Goal: Task Accomplishment & Management: Manage account settings

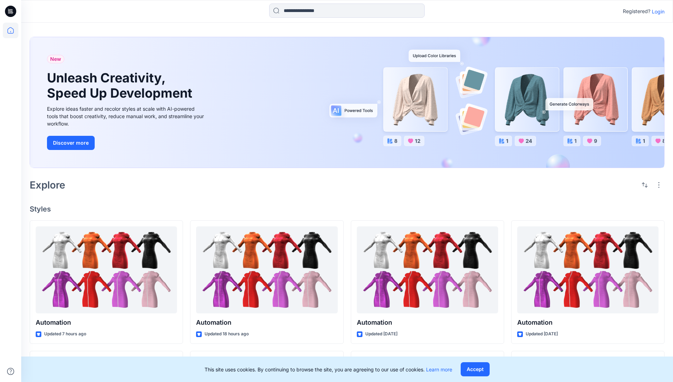
click at [657, 11] on p "Login" at bounding box center [658, 11] width 13 height 7
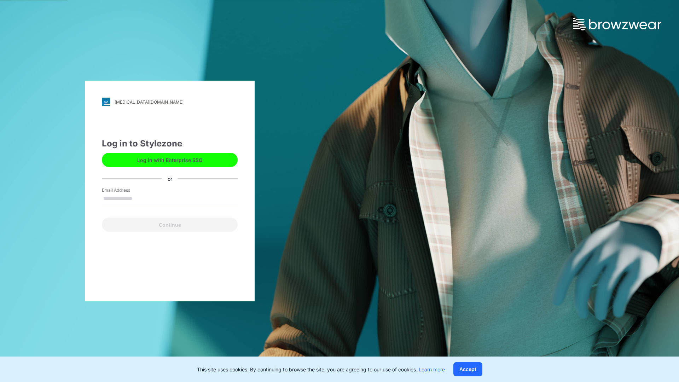
click at [140, 198] on input "Email Address" at bounding box center [170, 198] width 136 height 11
type input "**********"
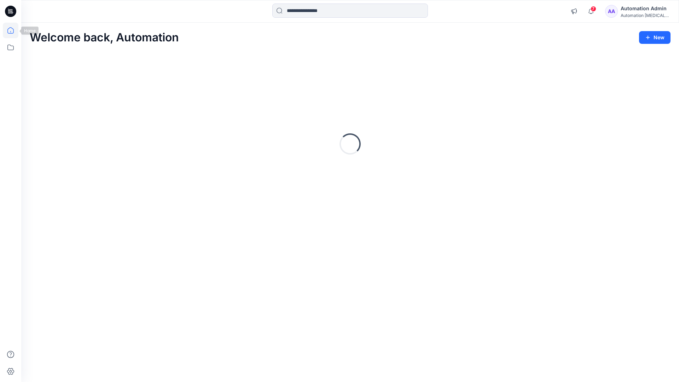
click at [13, 30] on icon at bounding box center [10, 30] width 6 height 6
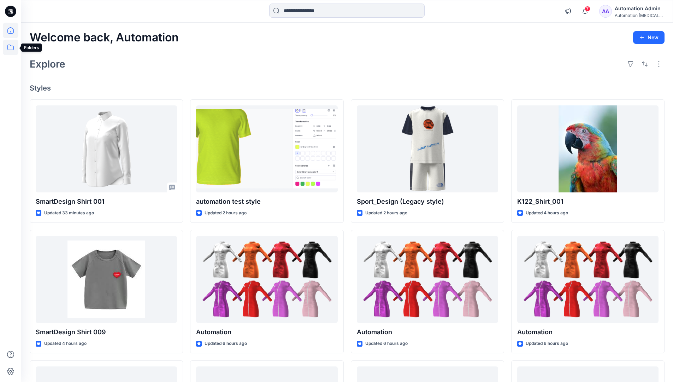
click at [8, 48] on icon at bounding box center [11, 48] width 16 height 16
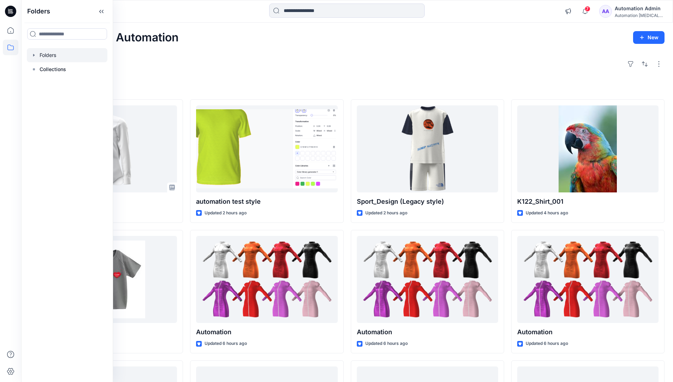
click at [46, 53] on div at bounding box center [67, 55] width 81 height 14
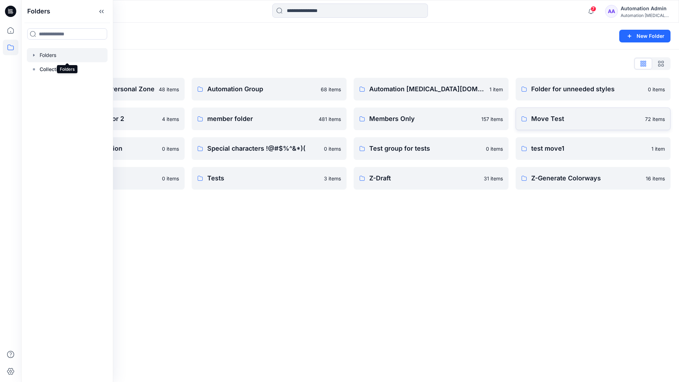
click at [566, 120] on p "Move Test" at bounding box center [586, 119] width 110 height 10
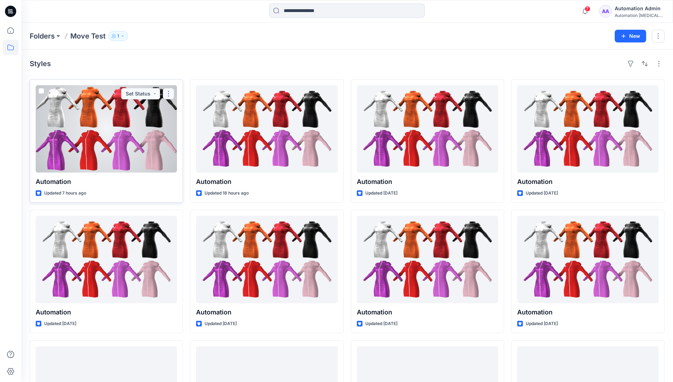
click at [168, 94] on button "button" at bounding box center [168, 93] width 11 height 11
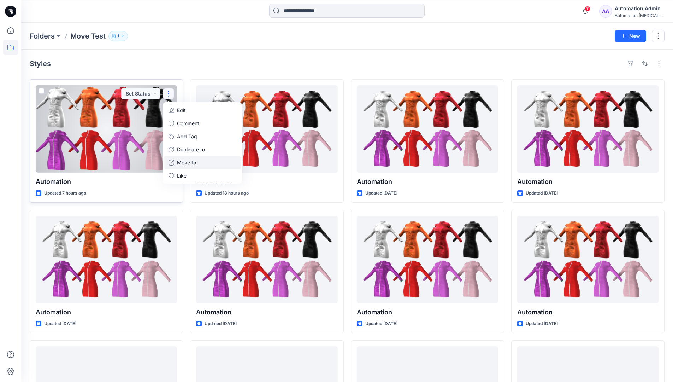
click at [194, 160] on p "Move to" at bounding box center [186, 162] width 19 height 7
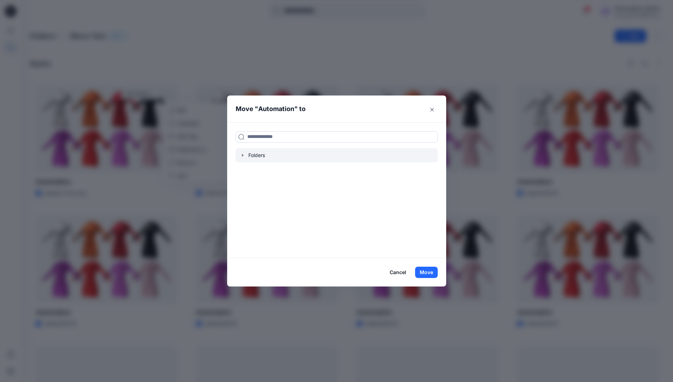
click at [244, 154] on icon "button" at bounding box center [243, 155] width 6 height 6
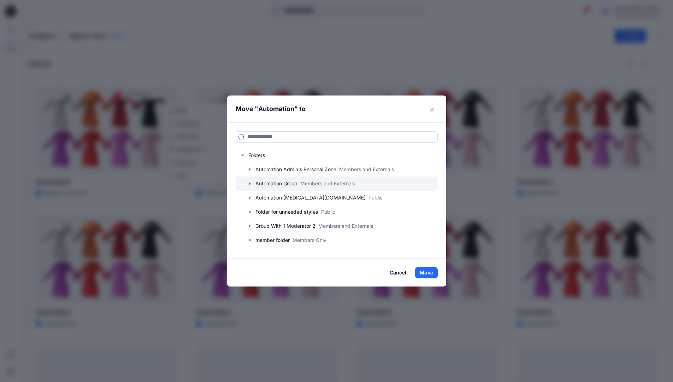
click at [271, 183] on div at bounding box center [337, 183] width 202 height 14
click at [430, 271] on button "Move" at bounding box center [426, 272] width 23 height 11
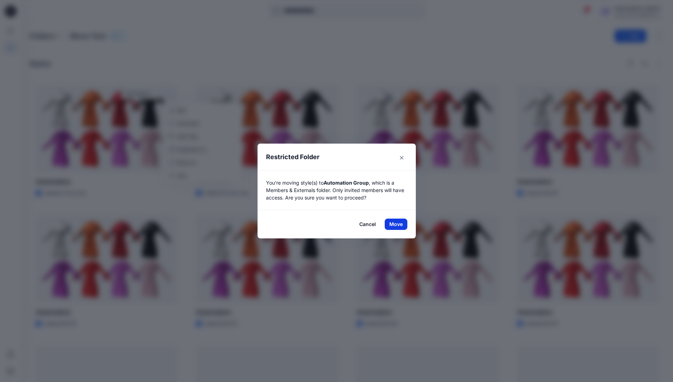
click at [399, 224] on button "Move" at bounding box center [396, 223] width 23 height 11
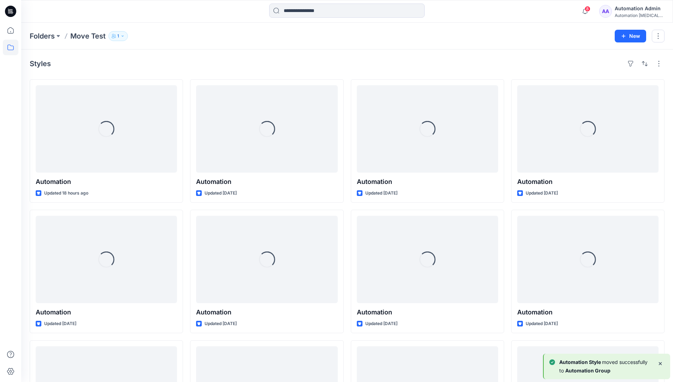
drag, startPoint x: 399, startPoint y: 224, endPoint x: 380, endPoint y: 65, distance: 159.8
click at [380, 65] on div "Styles" at bounding box center [347, 63] width 635 height 11
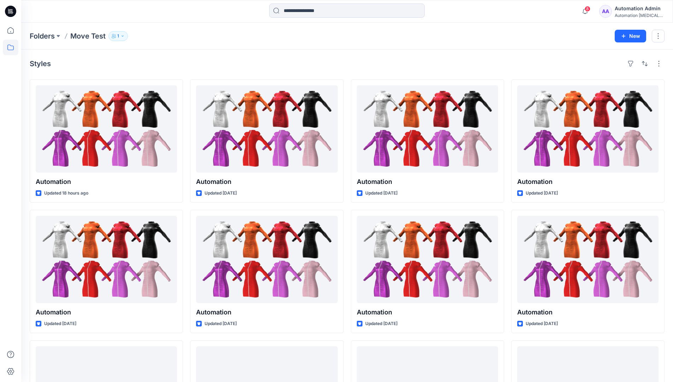
click at [40, 66] on h4 "Styles" at bounding box center [40, 63] width 21 height 8
drag, startPoint x: 40, startPoint y: 66, endPoint x: 112, endPoint y: 72, distance: 72.0
click at [112, 72] on div "Styles Automation Updated 18 hours ago Automation Updated 8 days ago Automation…" at bounding box center [347, 273] width 652 height 448
click at [11, 48] on icon at bounding box center [11, 48] width 16 height 16
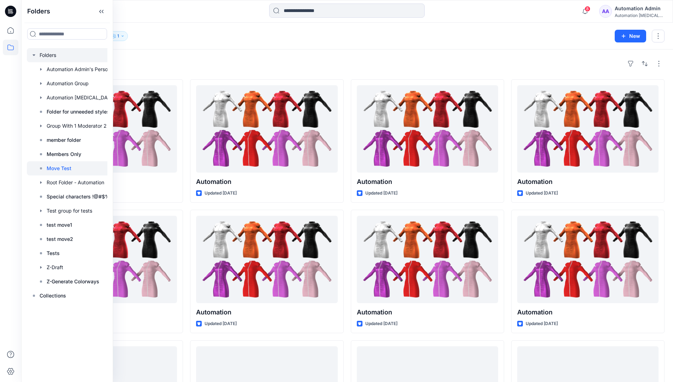
click at [50, 56] on div at bounding box center [76, 55] width 99 height 14
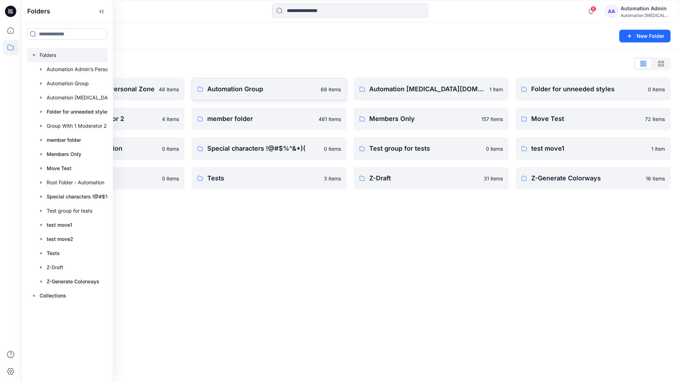
click at [259, 93] on p "Automation Group" at bounding box center [261, 89] width 109 height 10
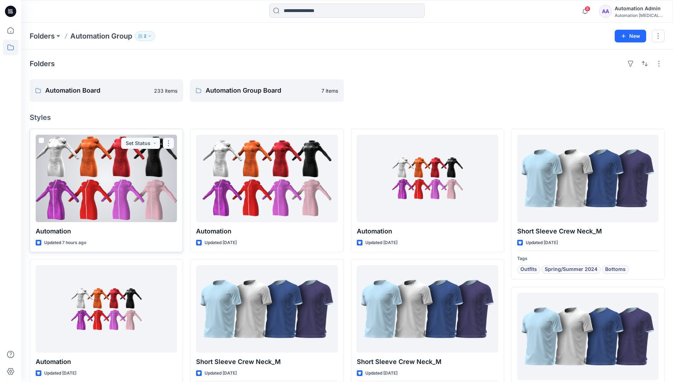
click at [168, 147] on button "button" at bounding box center [168, 142] width 11 height 11
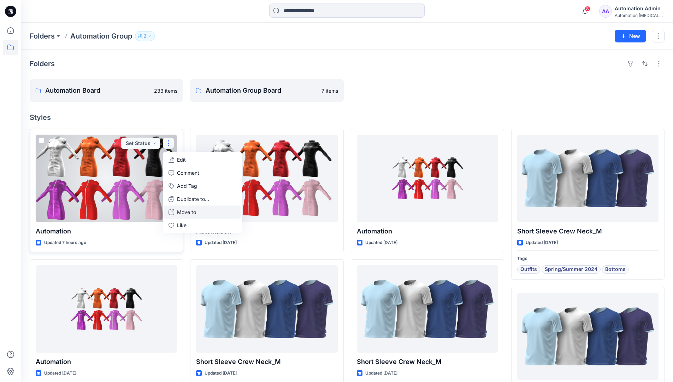
click at [193, 210] on p "Move to" at bounding box center [186, 211] width 19 height 7
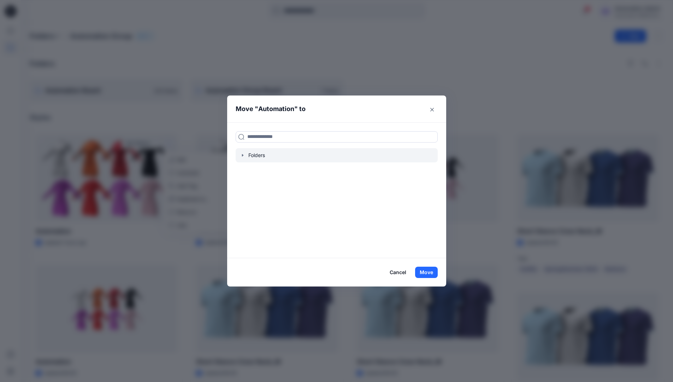
click at [246, 154] on icon "button" at bounding box center [243, 155] width 6 height 6
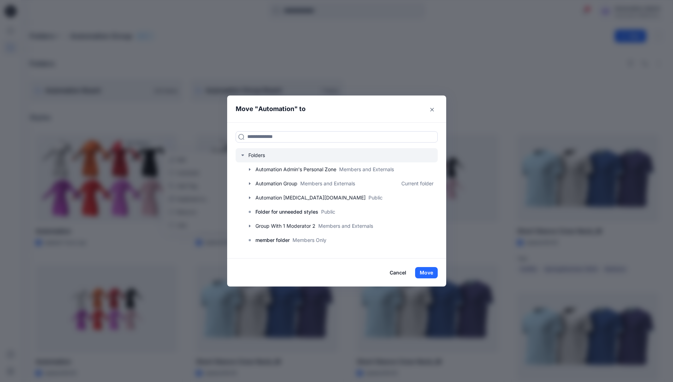
scroll to position [70, 0]
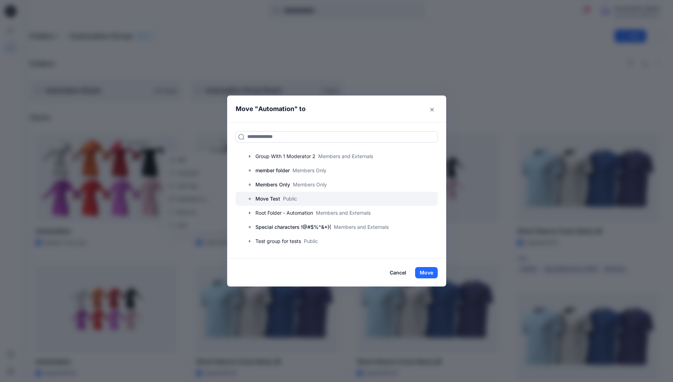
click at [270, 196] on p "Move Test" at bounding box center [267, 198] width 25 height 8
click at [425, 269] on button "Move" at bounding box center [426, 272] width 23 height 11
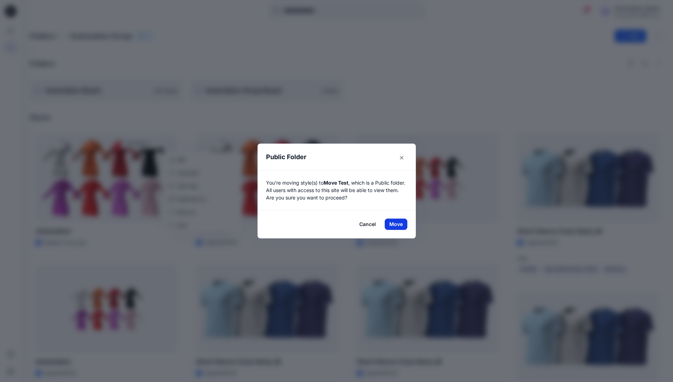
click at [399, 224] on button "Move" at bounding box center [396, 223] width 23 height 11
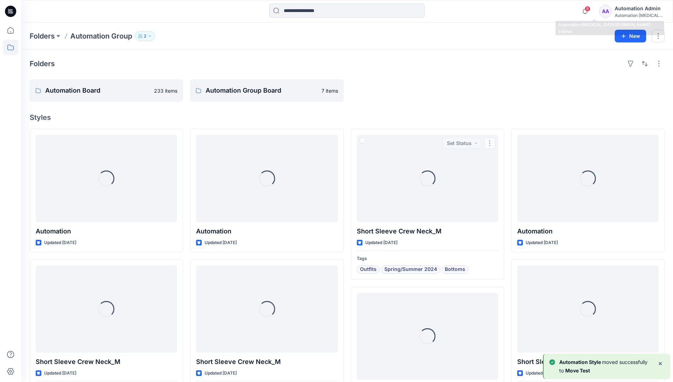
click at [627, 15] on div "Automation [MEDICAL_DATA]..." at bounding box center [639, 15] width 49 height 5
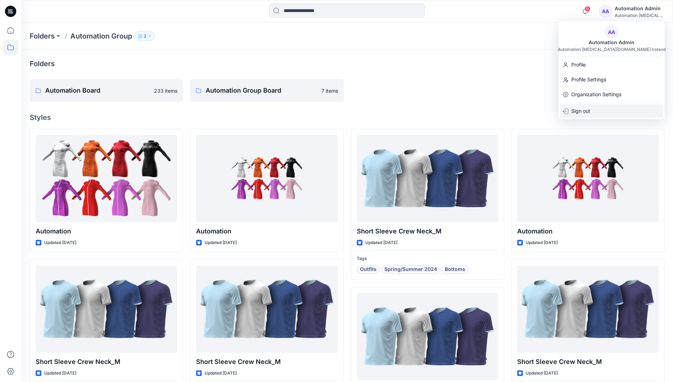
click at [581, 106] on p "Sign out" at bounding box center [580, 110] width 19 height 13
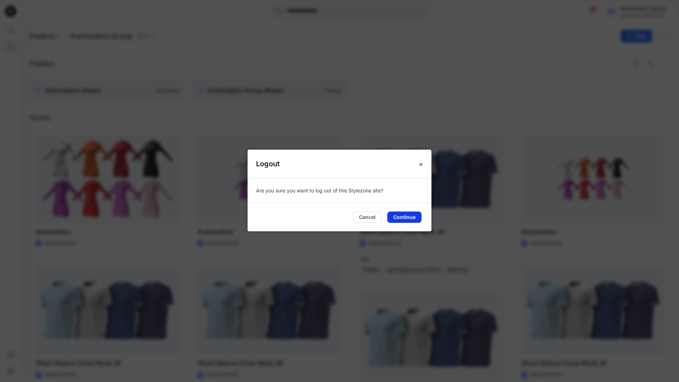
click at [411, 219] on button "Continue" at bounding box center [404, 216] width 34 height 11
